Goal: Information Seeking & Learning: Learn about a topic

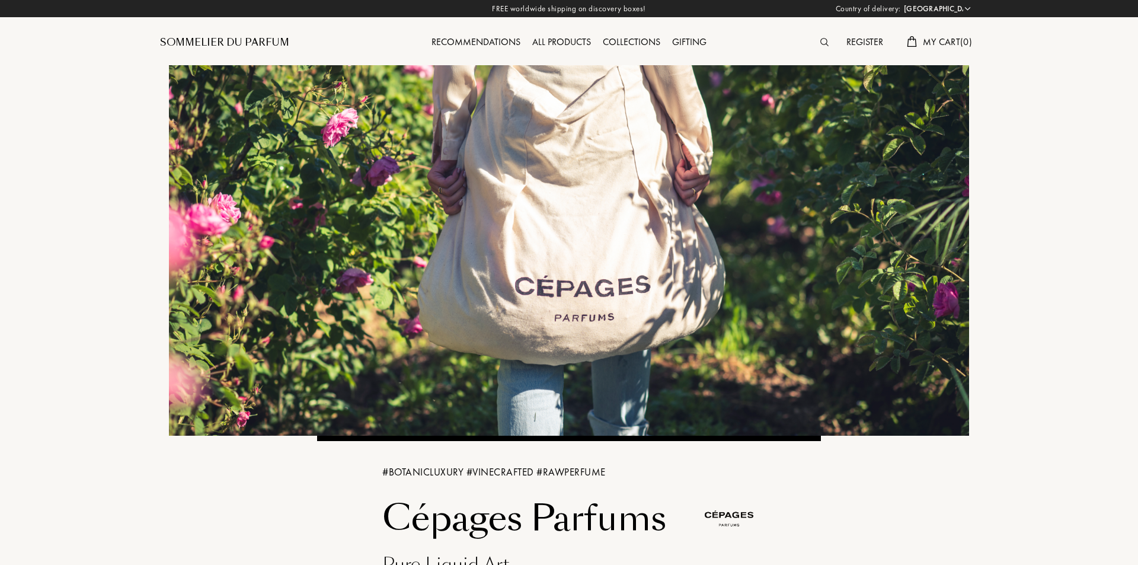
select select "IE"
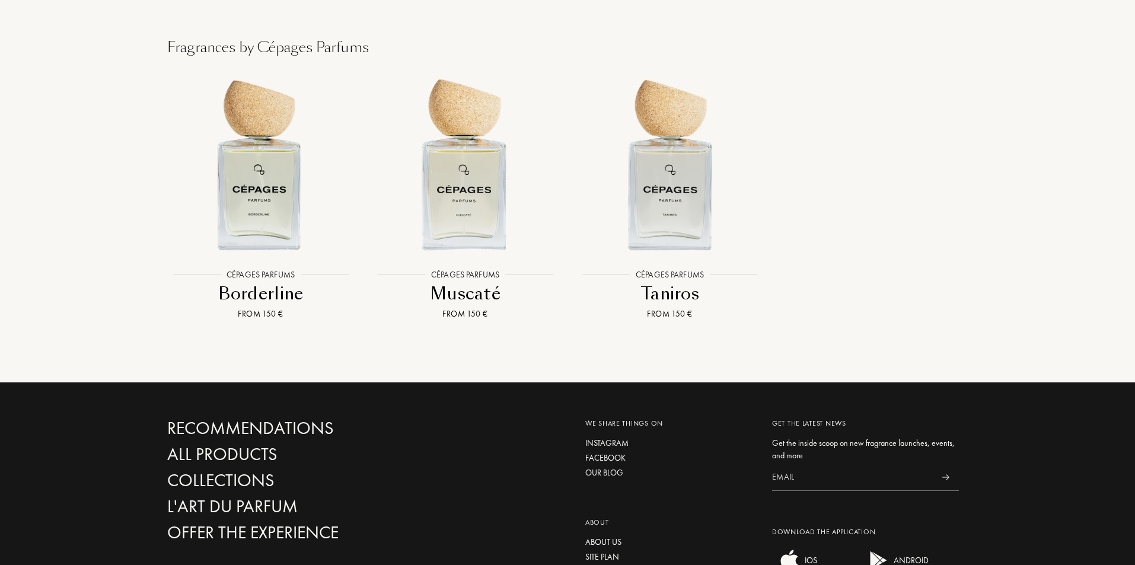
scroll to position [1245, 0]
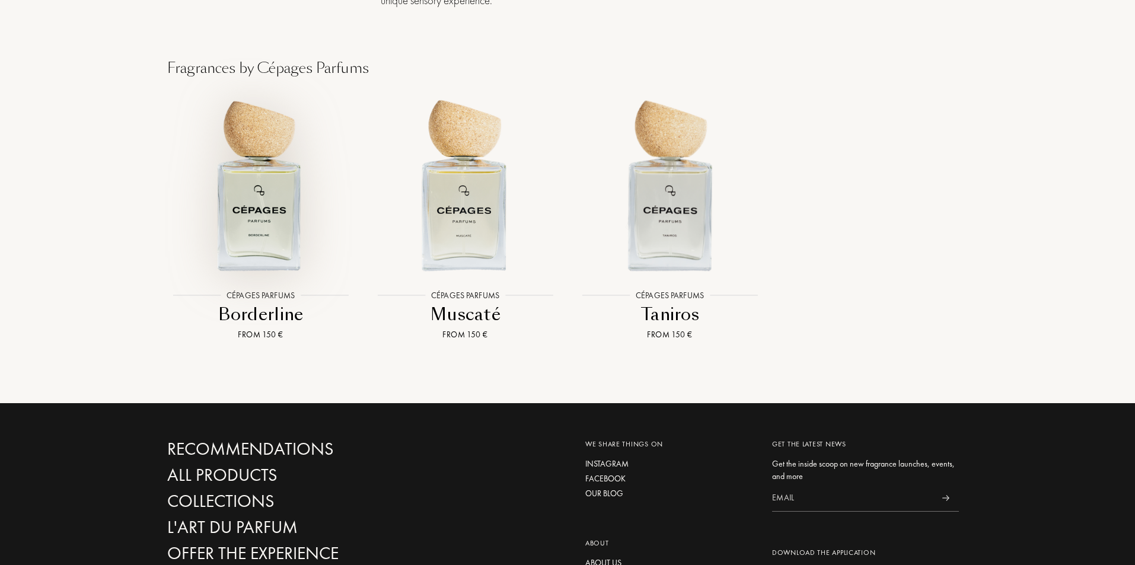
click at [283, 237] on img at bounding box center [260, 184] width 184 height 184
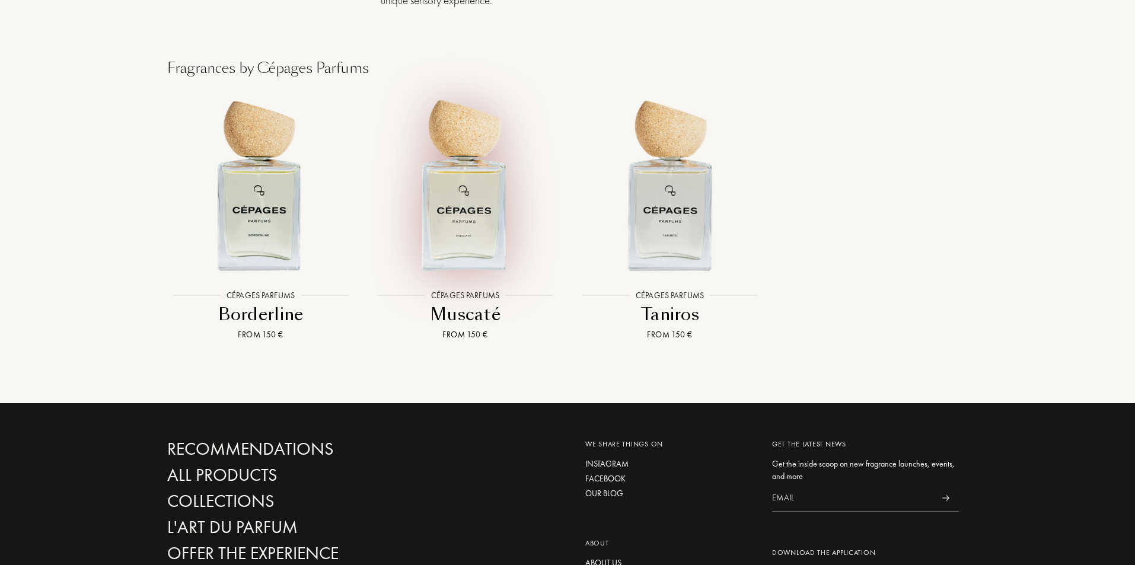
click at [483, 261] on img at bounding box center [465, 184] width 184 height 184
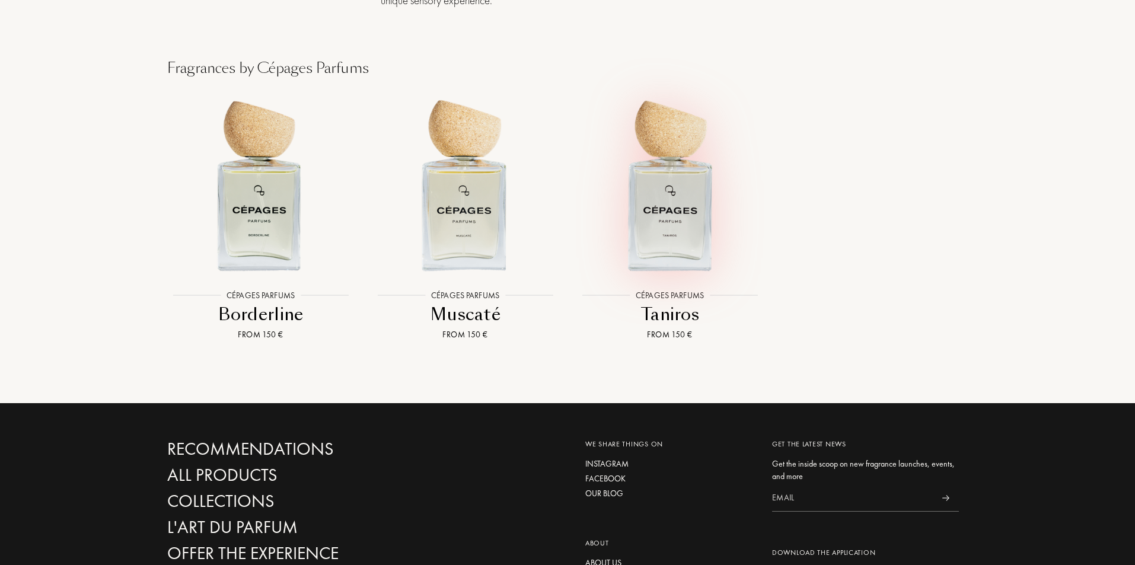
click at [695, 180] on img at bounding box center [669, 184] width 184 height 184
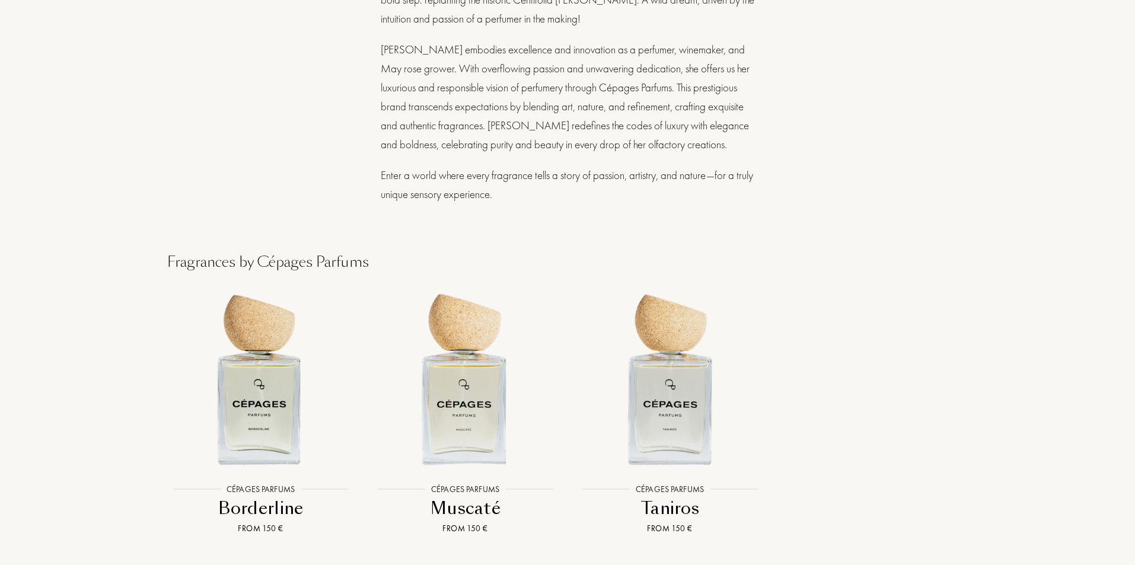
scroll to position [1033, 0]
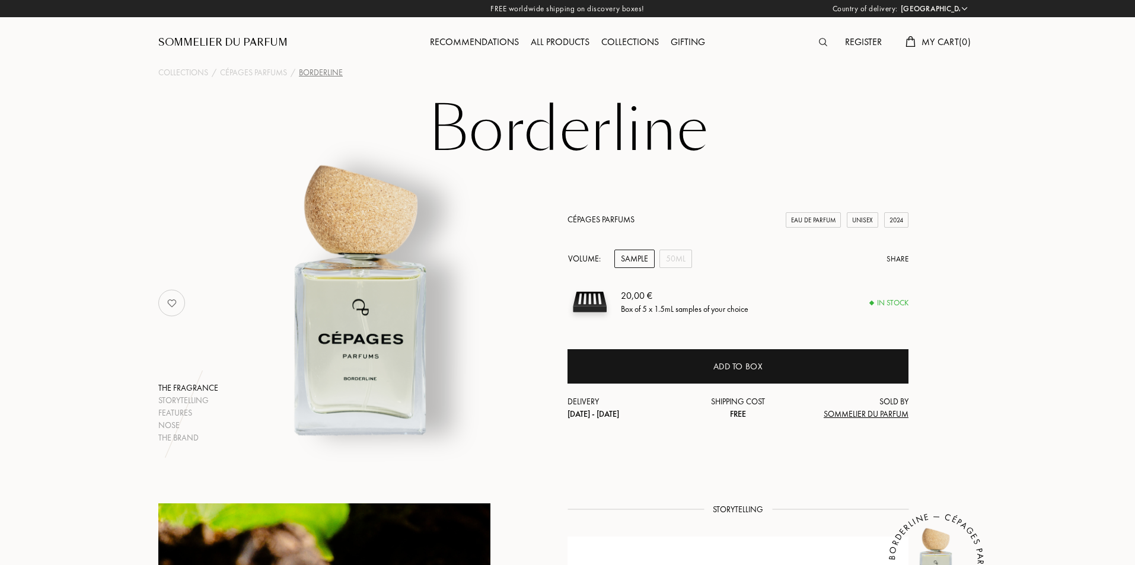
select select "IE"
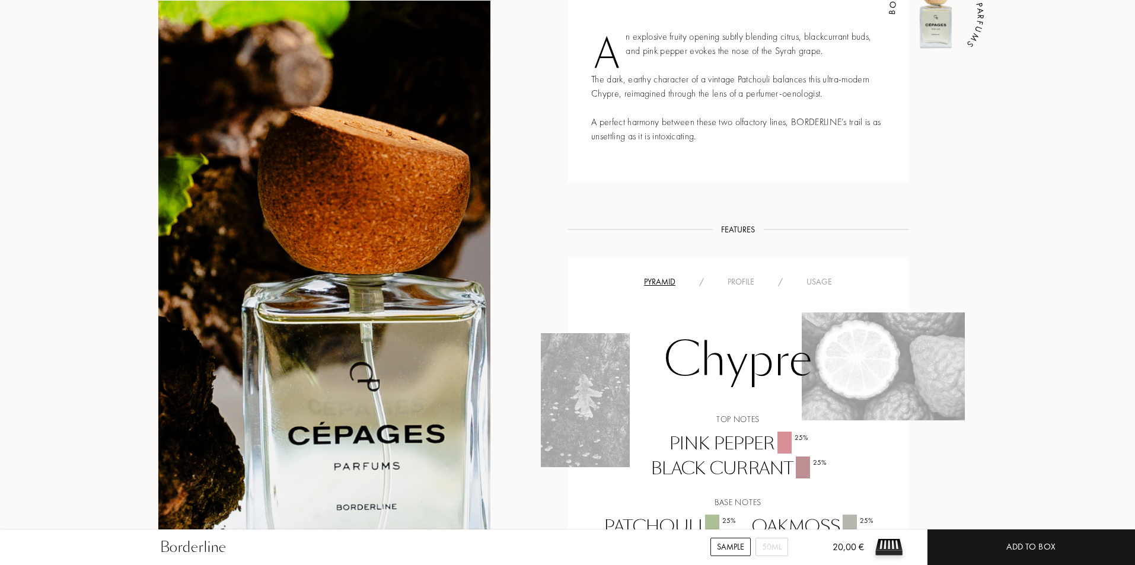
scroll to position [652, 0]
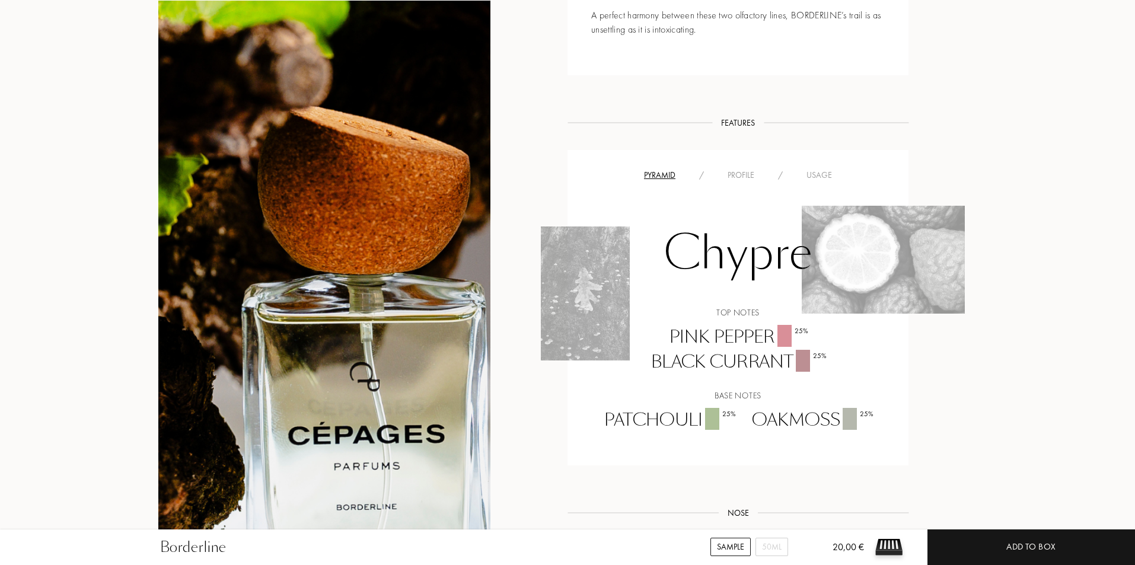
click at [732, 176] on div "Profile" at bounding box center [741, 175] width 50 height 12
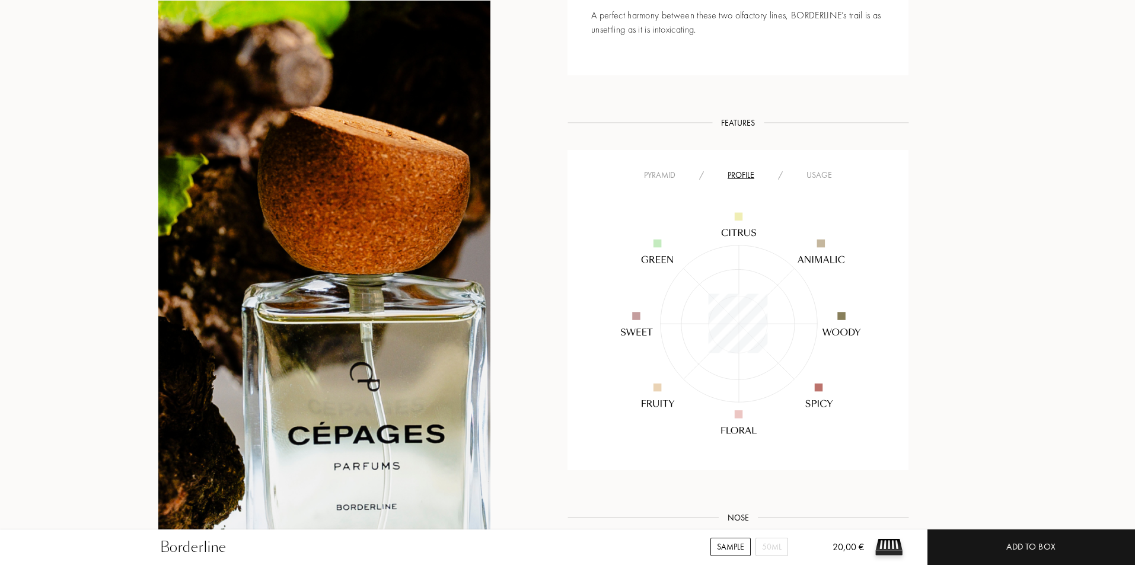
click at [666, 177] on div "Pyramid" at bounding box center [659, 175] width 55 height 12
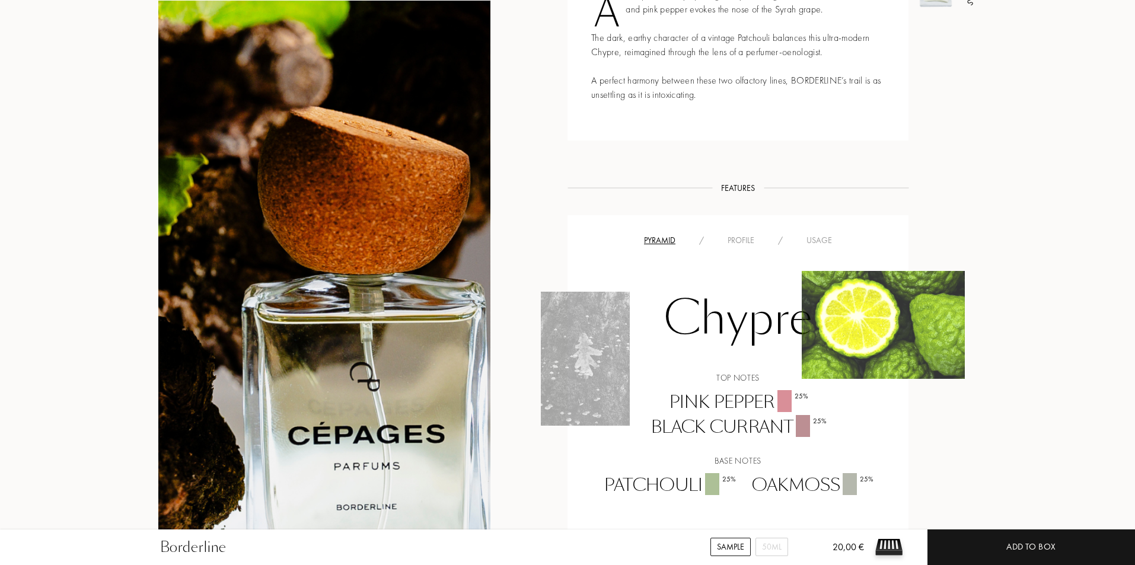
scroll to position [474, 0]
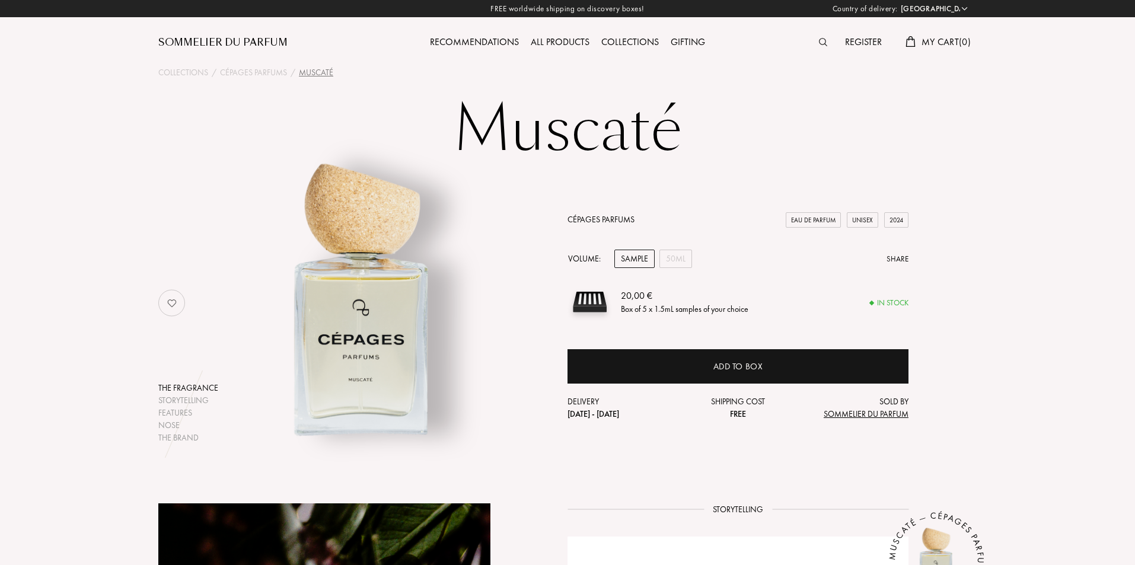
select select "IE"
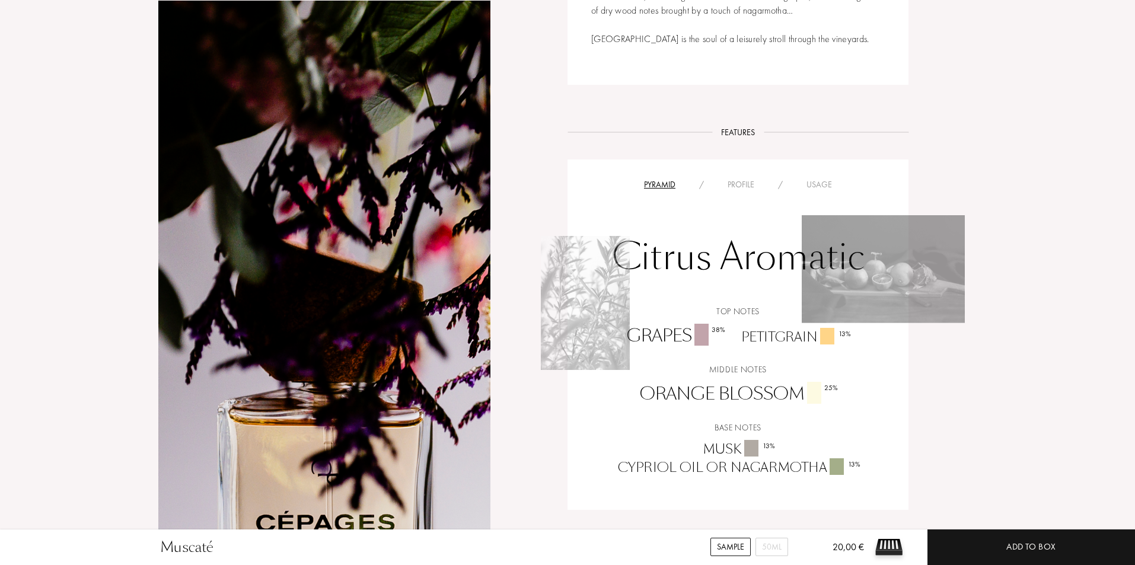
scroll to position [711, 0]
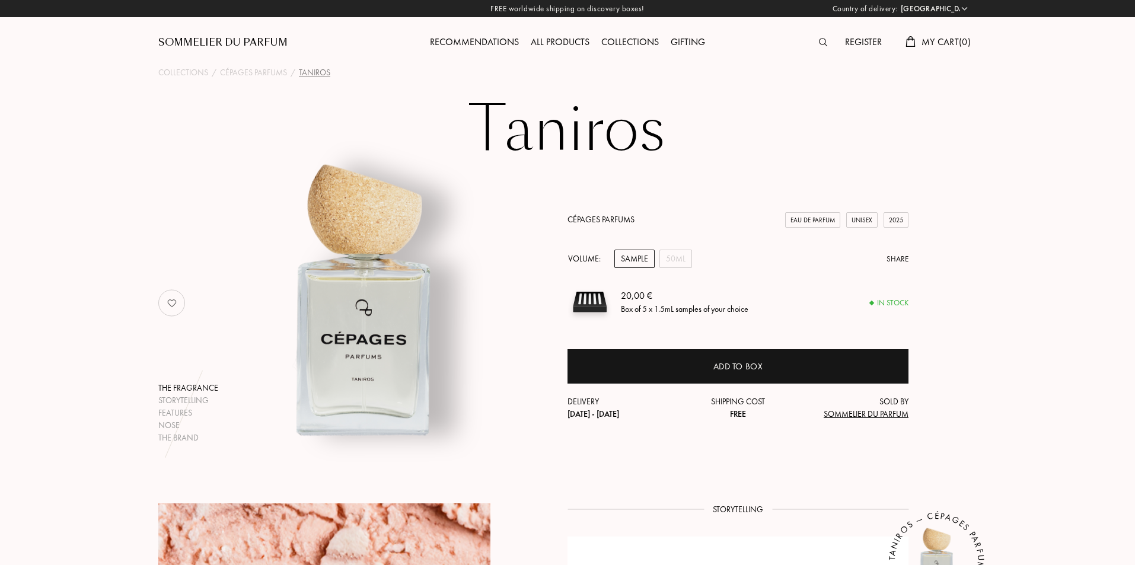
select select "IE"
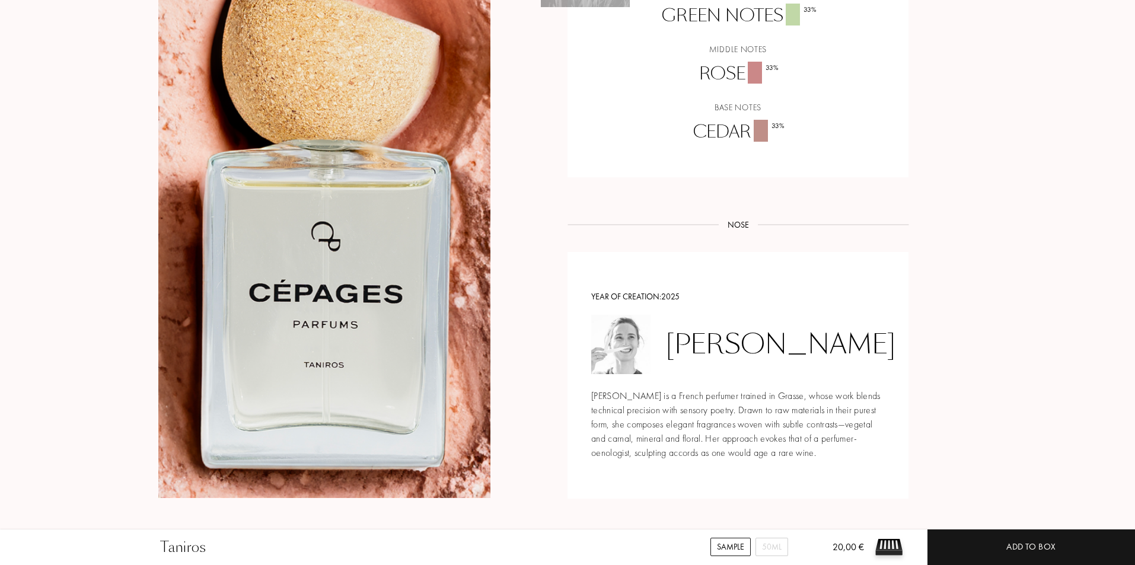
scroll to position [771, 0]
